Goal: Information Seeking & Learning: Learn about a topic

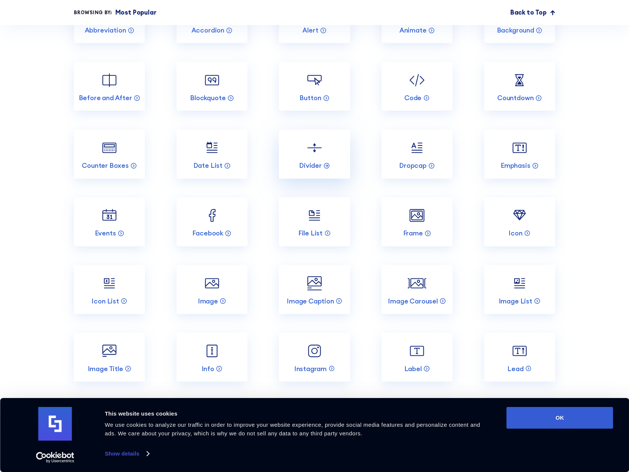
scroll to position [892, 0]
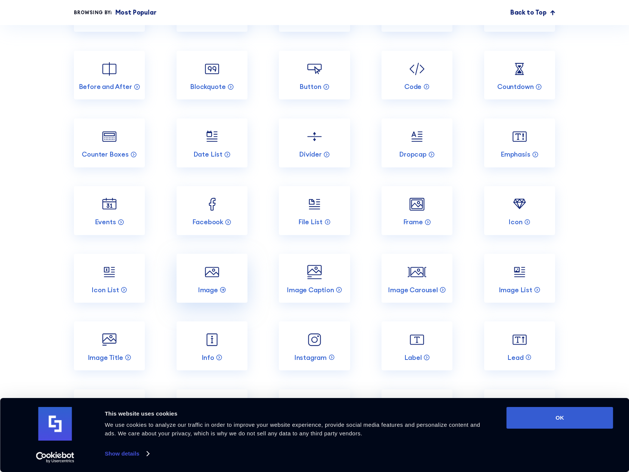
click at [219, 282] on img at bounding box center [212, 271] width 19 height 19
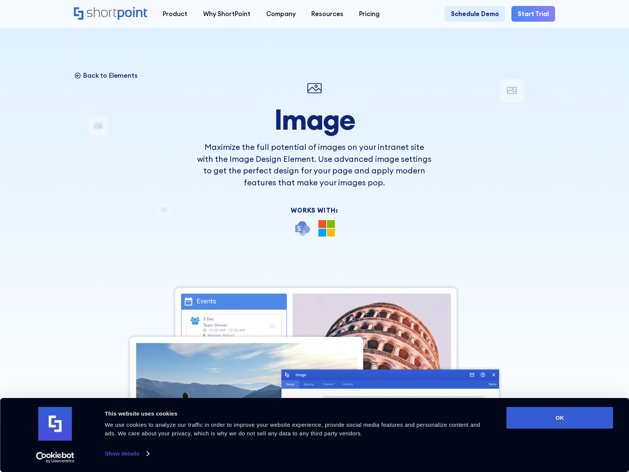
click at [93, 77] on p "Back to Elements" at bounding box center [110, 75] width 55 height 9
